Goal: Browse casually

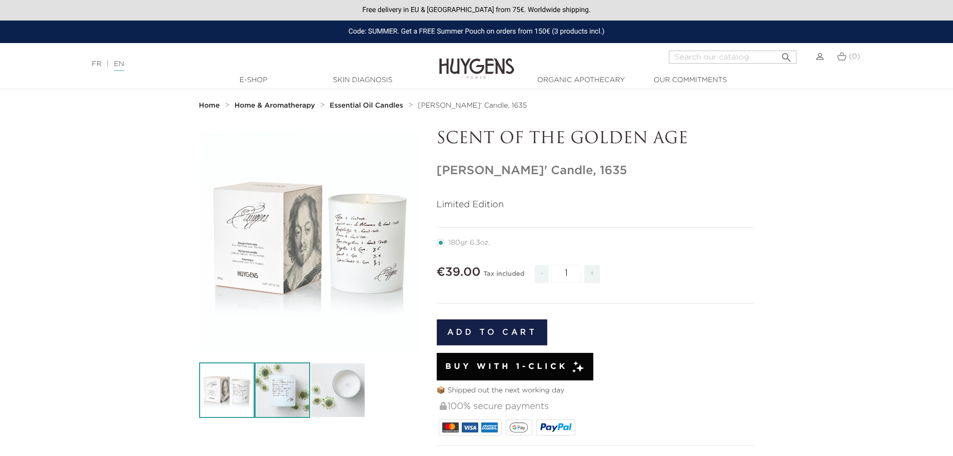
click at [283, 389] on img at bounding box center [283, 390] width 56 height 56
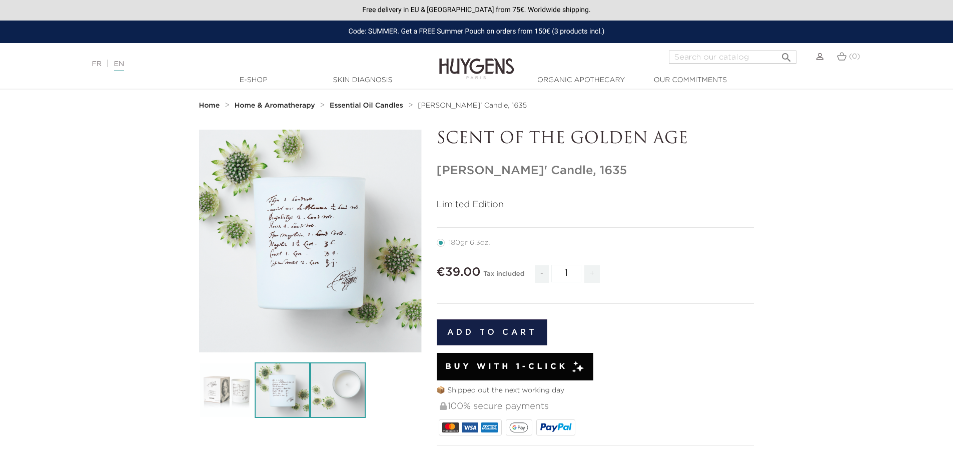
click at [324, 390] on img at bounding box center [338, 390] width 56 height 56
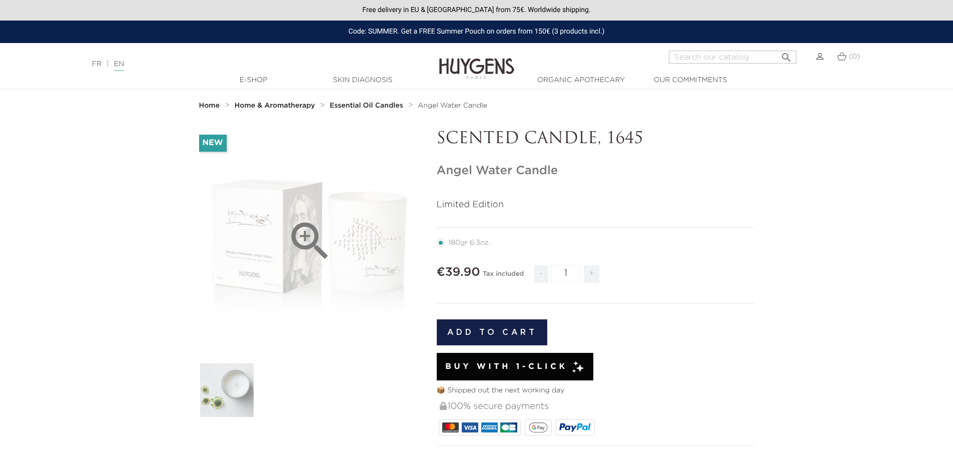
click at [278, 244] on div "" at bounding box center [310, 241] width 223 height 223
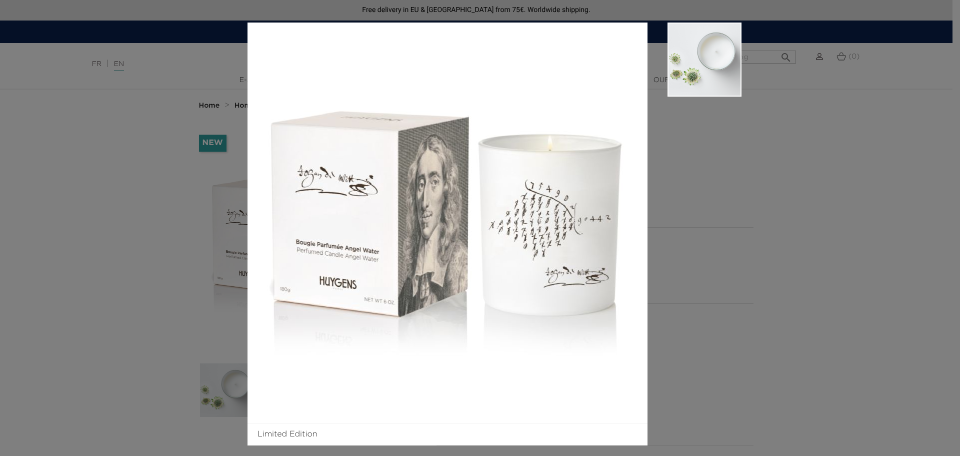
click at [806, 244] on div "Limited Edition" at bounding box center [480, 228] width 960 height 456
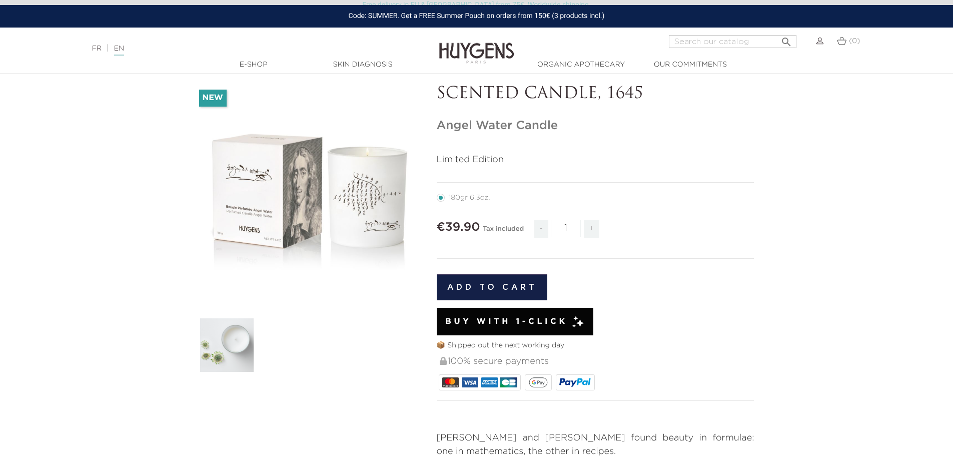
scroll to position [200, 0]
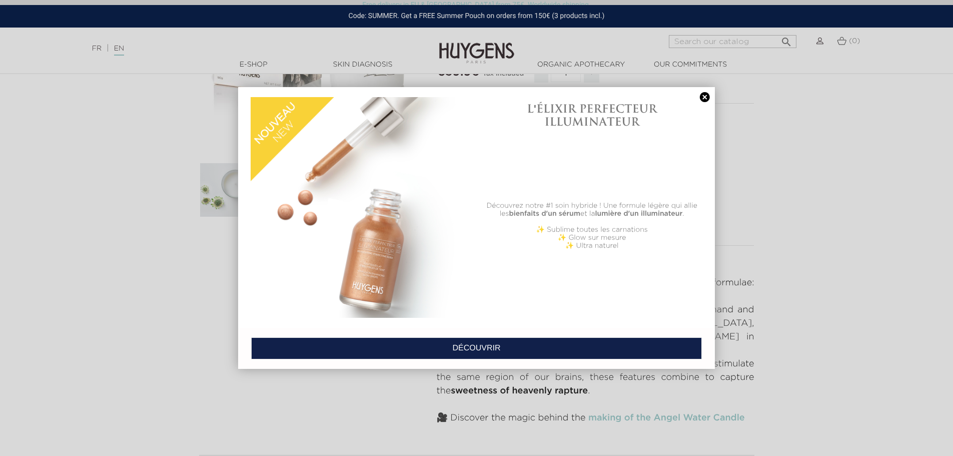
click at [705, 97] on link at bounding box center [705, 97] width 14 height 11
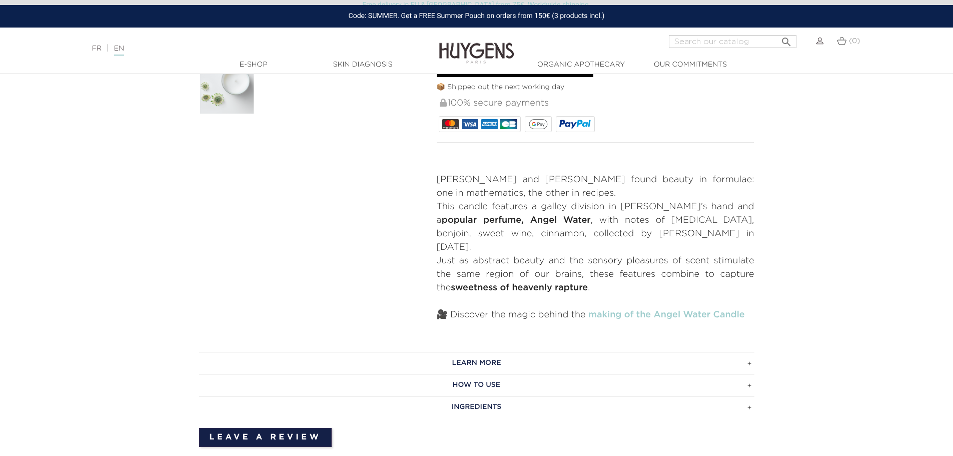
scroll to position [300, 0]
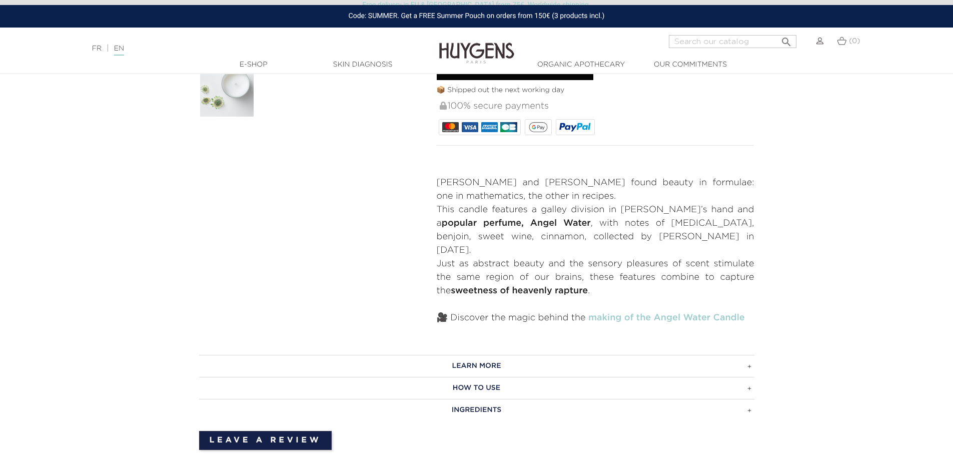
click at [517, 355] on h3 "LEARN MORE" at bounding box center [476, 366] width 555 height 22
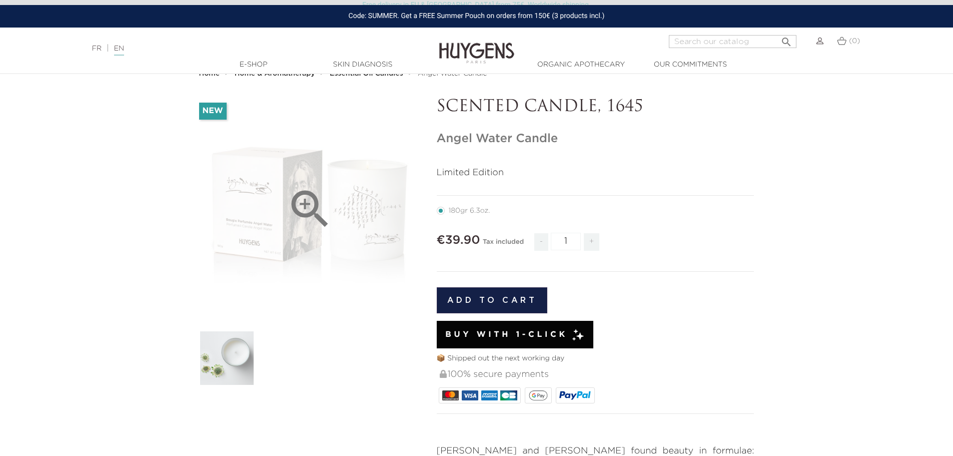
scroll to position [0, 0]
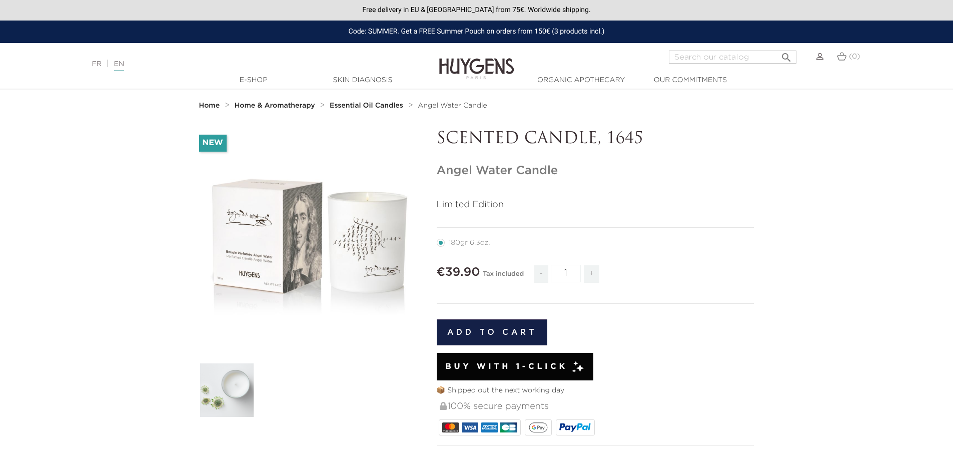
click at [351, 107] on strong "Essential Oil Candles" at bounding box center [367, 105] width 74 height 7
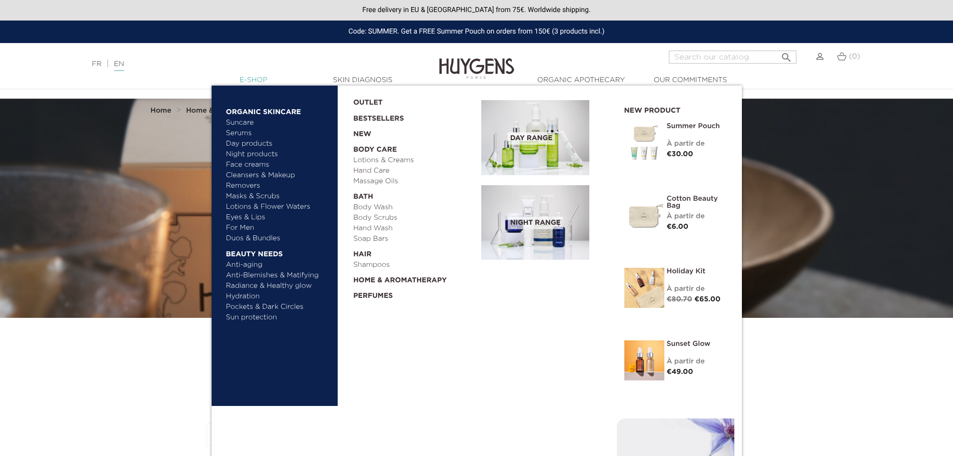
click at [239, 80] on link "  E-Shop" at bounding box center [254, 80] width 100 height 11
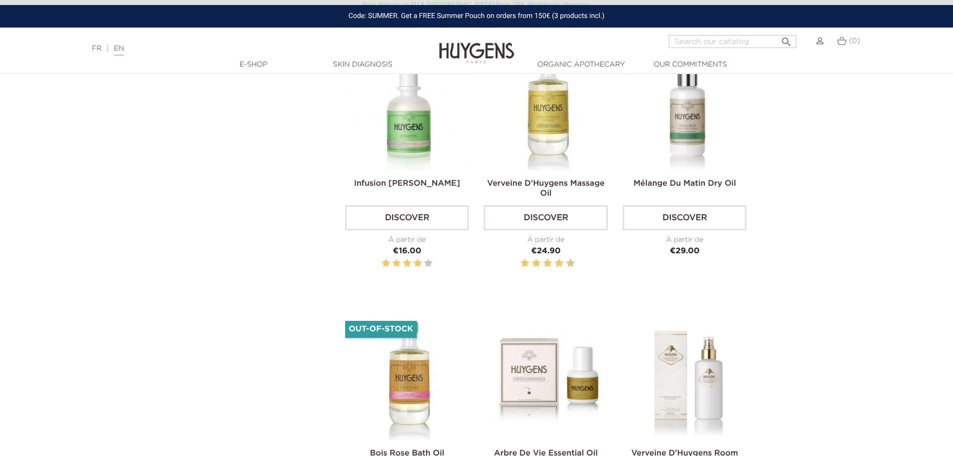
scroll to position [2451, 0]
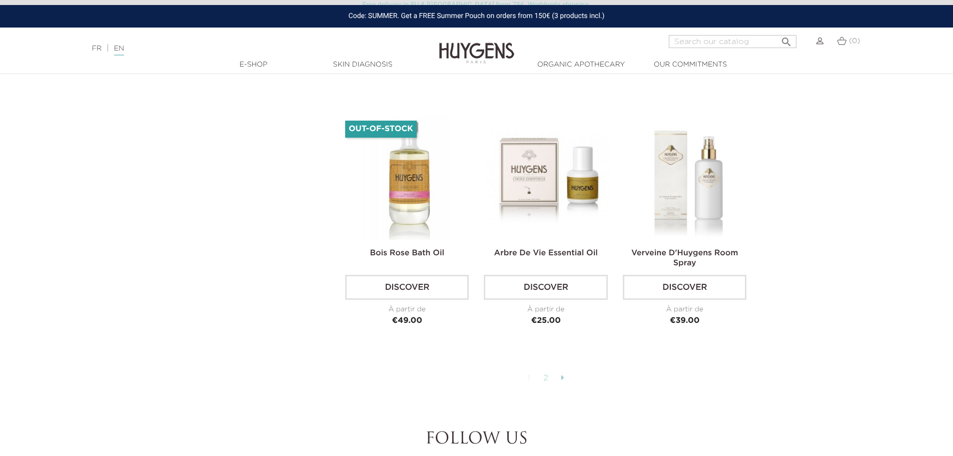
click at [564, 373] on icon at bounding box center [562, 377] width 3 height 8
click at [563, 373] on icon at bounding box center [562, 377] width 3 height 8
